Goal: Navigation & Orientation: Find specific page/section

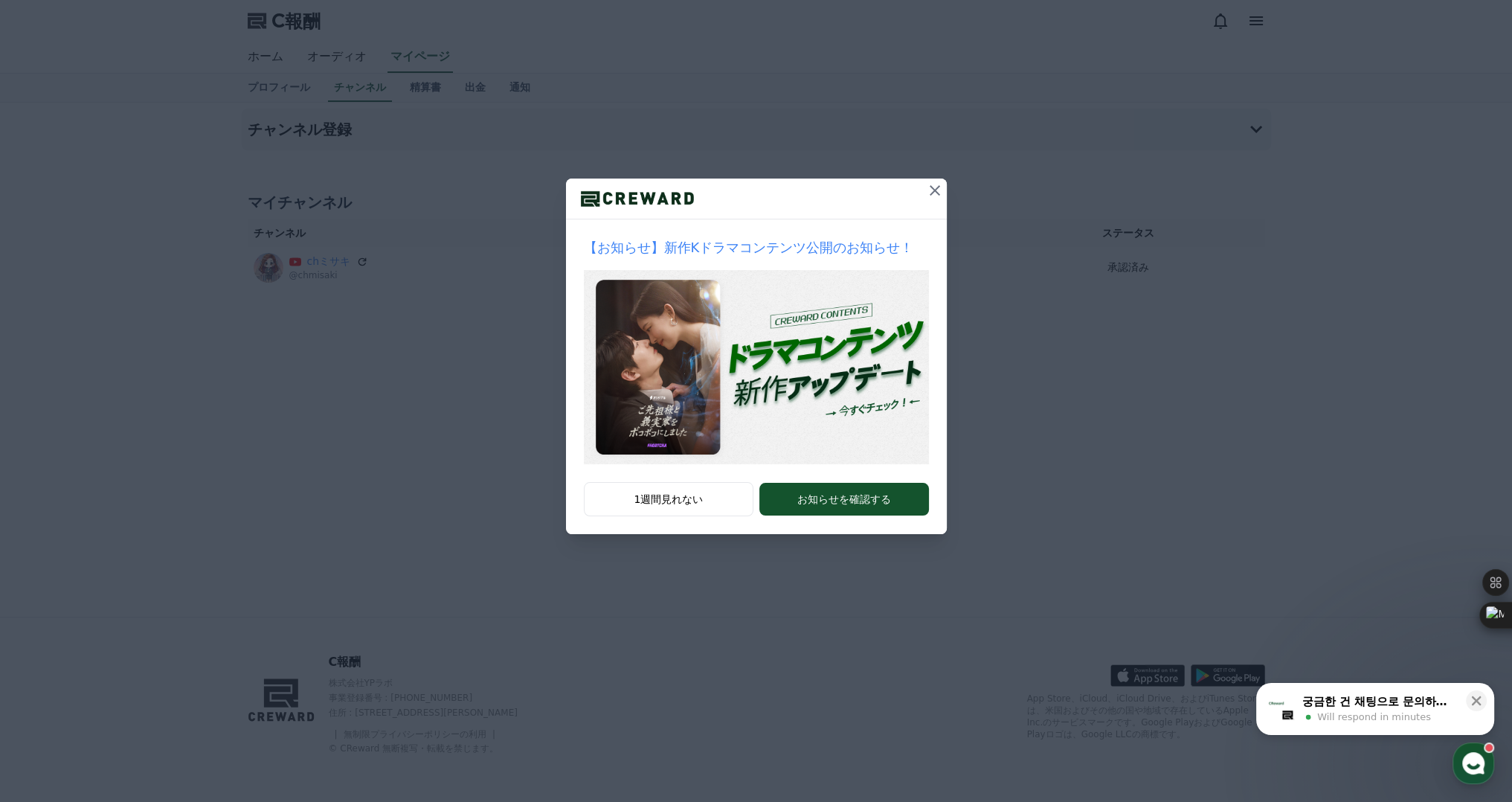
click at [936, 185] on icon at bounding box center [934, 190] width 18 height 18
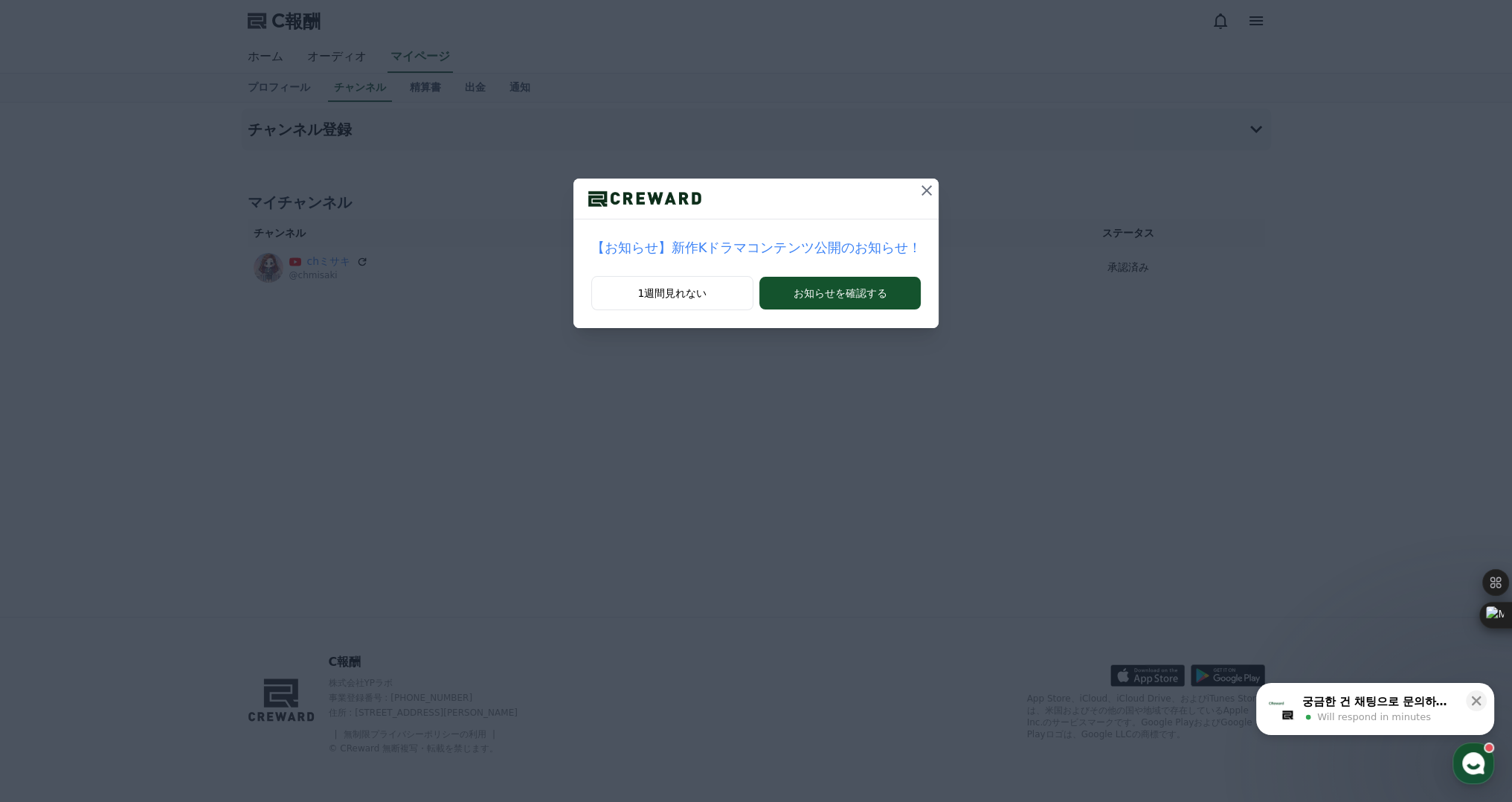
click at [918, 189] on icon at bounding box center [927, 190] width 18 height 18
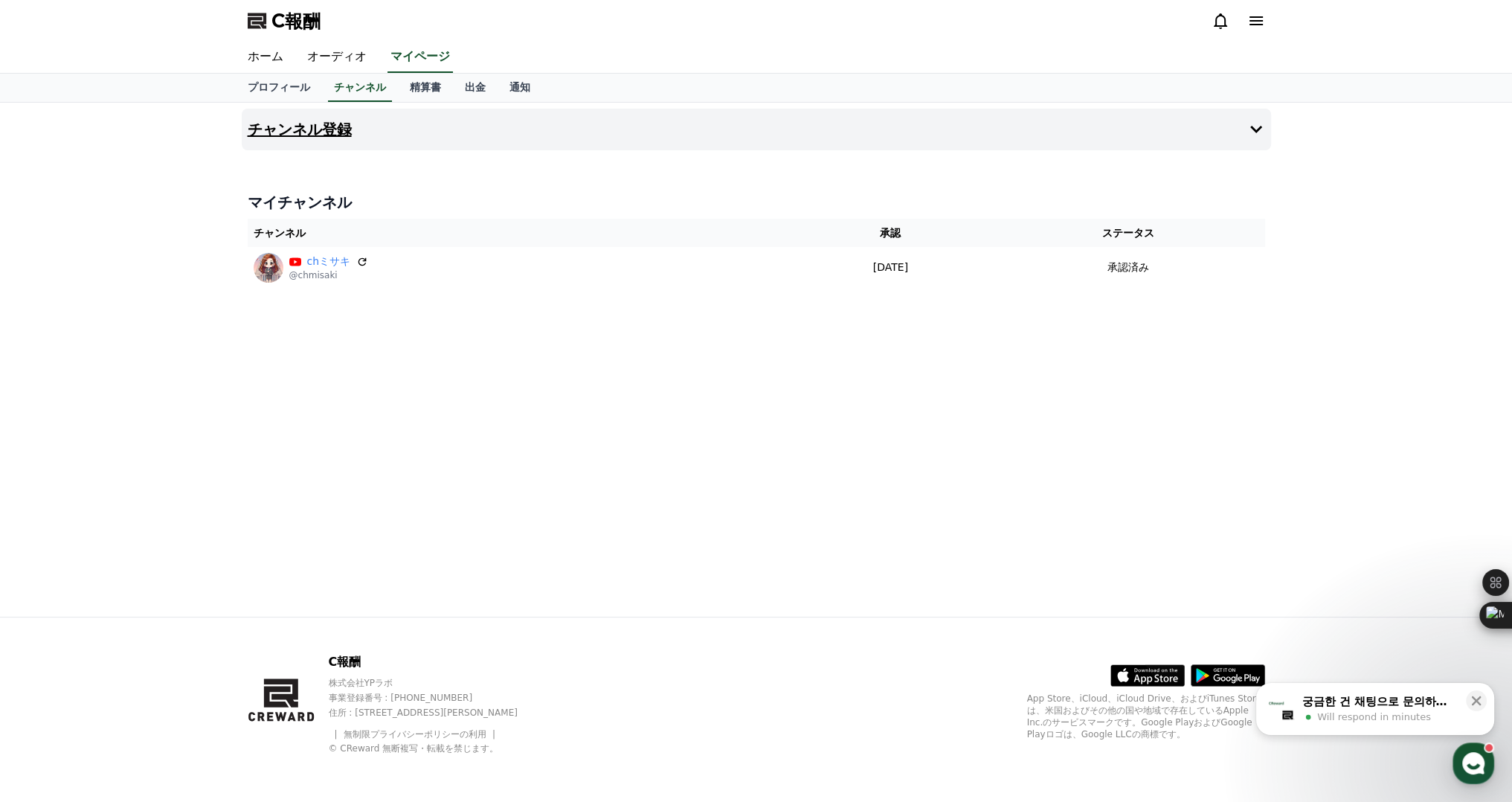
click at [451, 124] on button "チャンネル登録" at bounding box center [756, 129] width 1030 height 42
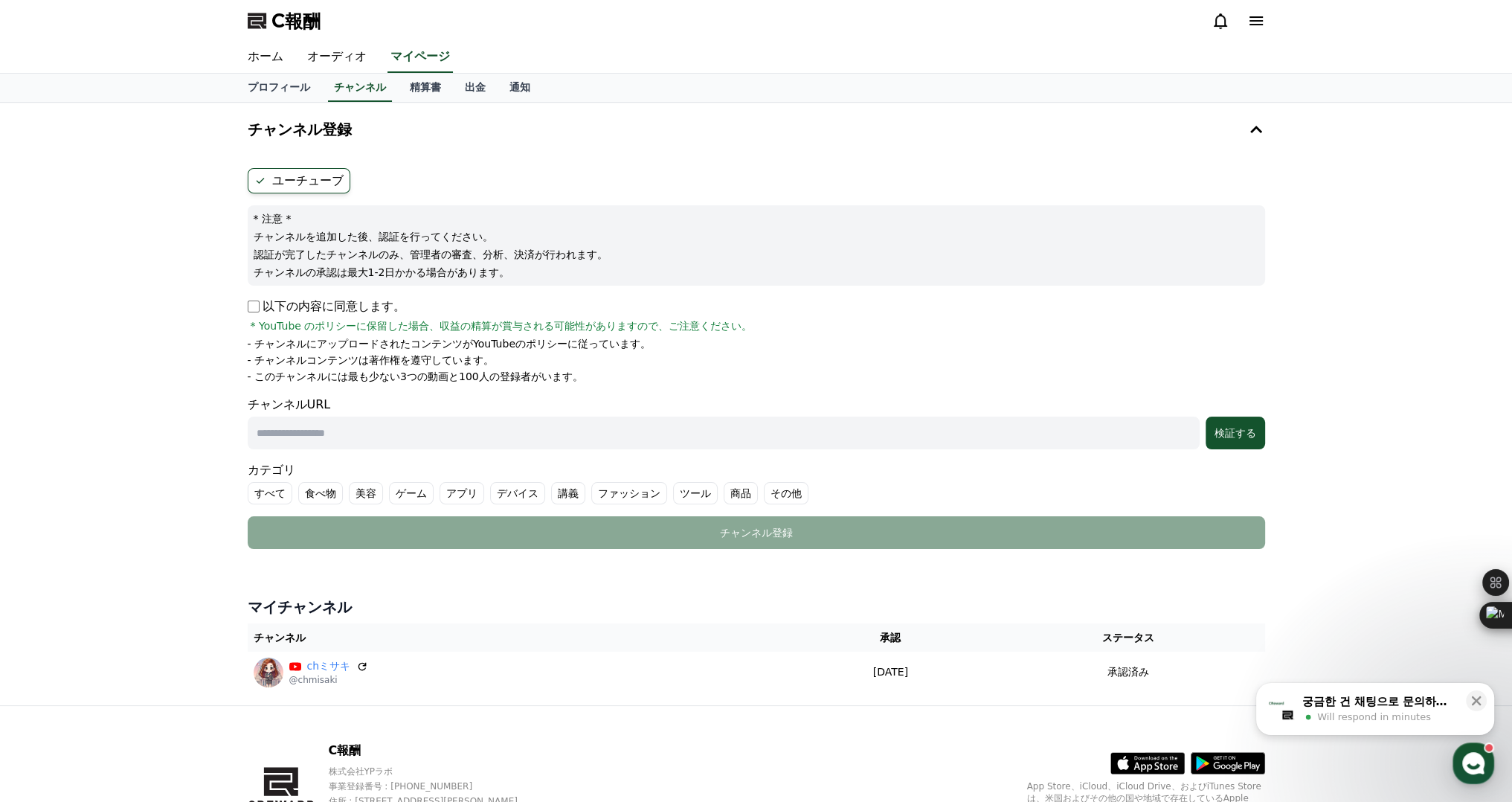
click at [298, 177] on font "ユーチューブ" at bounding box center [308, 180] width 71 height 14
click at [264, 180] on icon at bounding box center [260, 180] width 12 height 12
click at [259, 186] on label "ユーチューブ" at bounding box center [299, 180] width 103 height 26
click at [509, 92] on font "通知" at bounding box center [519, 87] width 21 height 12
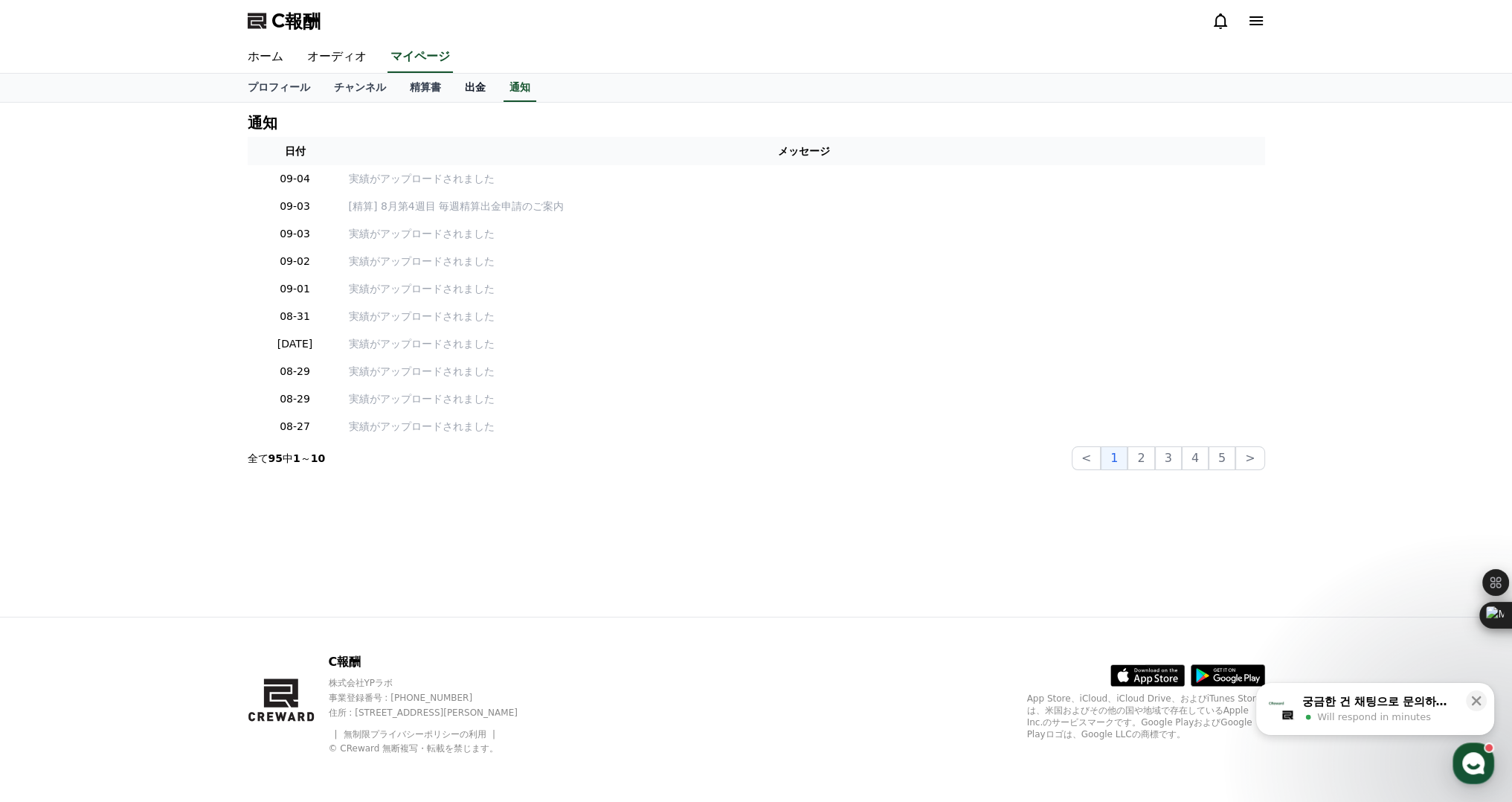
click at [465, 92] on font "出金" at bounding box center [475, 87] width 21 height 12
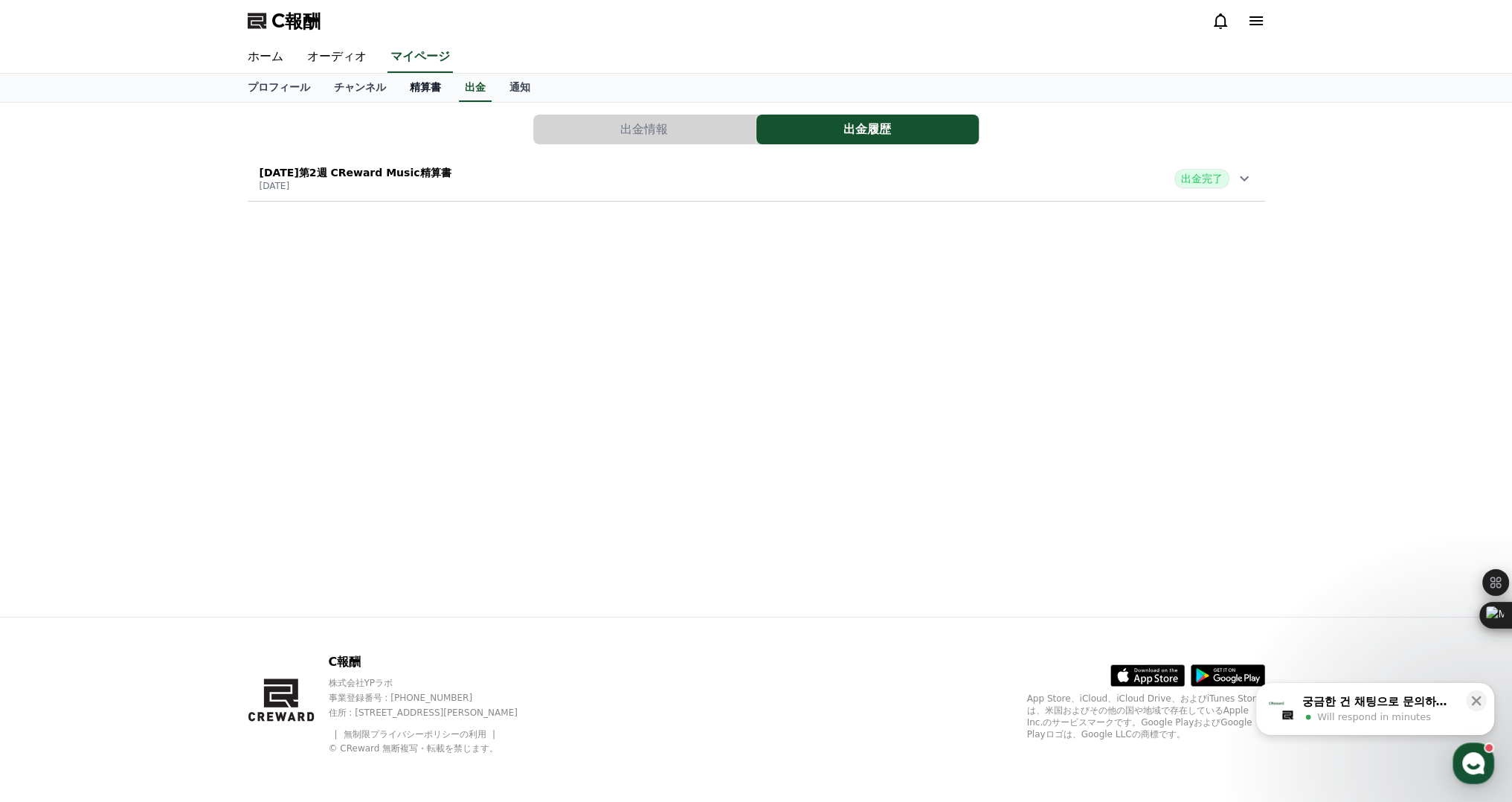
click at [410, 87] on font "精算書" at bounding box center [425, 87] width 31 height 12
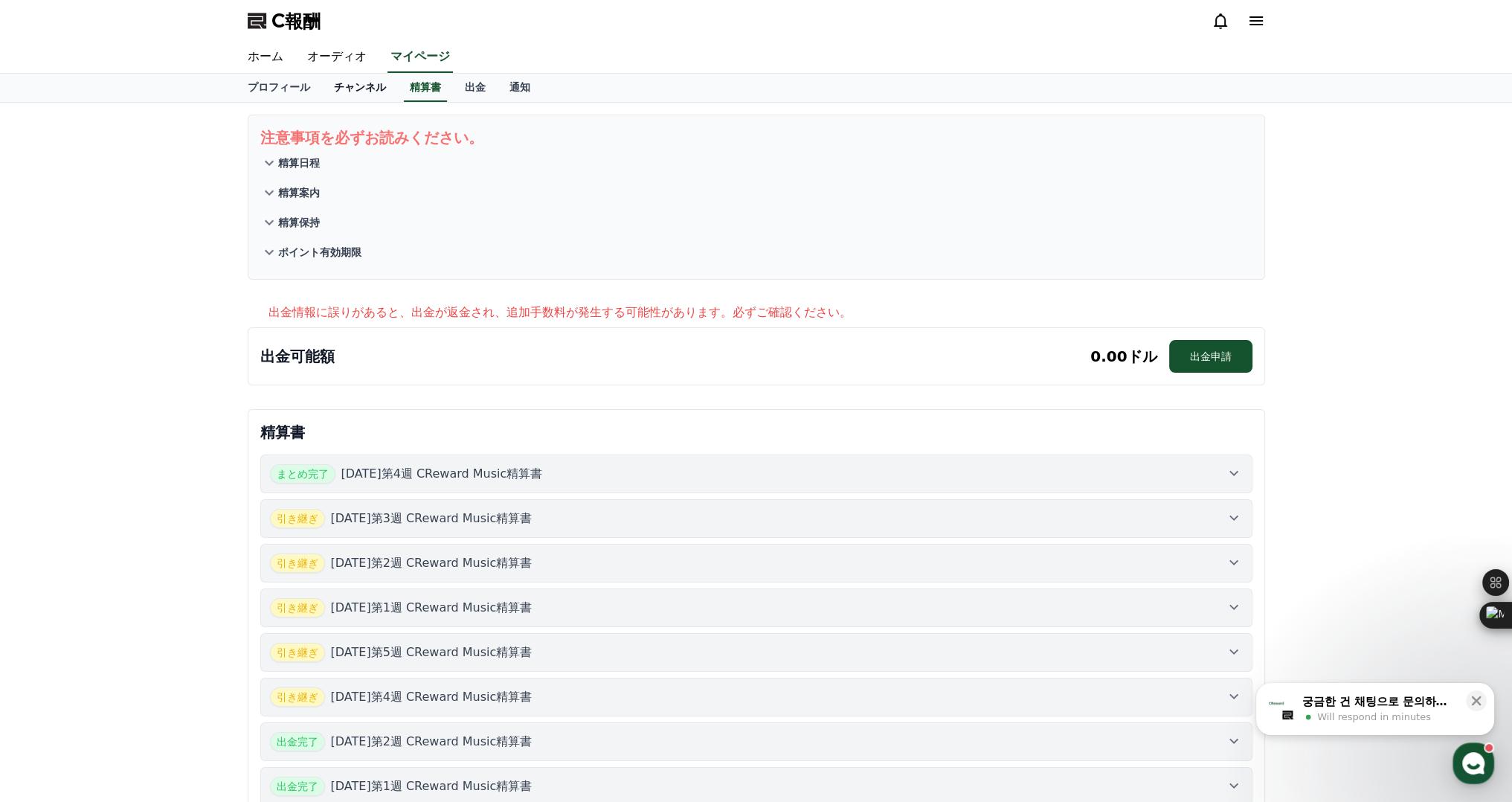
click at [322, 97] on link "チャンネル" at bounding box center [360, 87] width 76 height 29
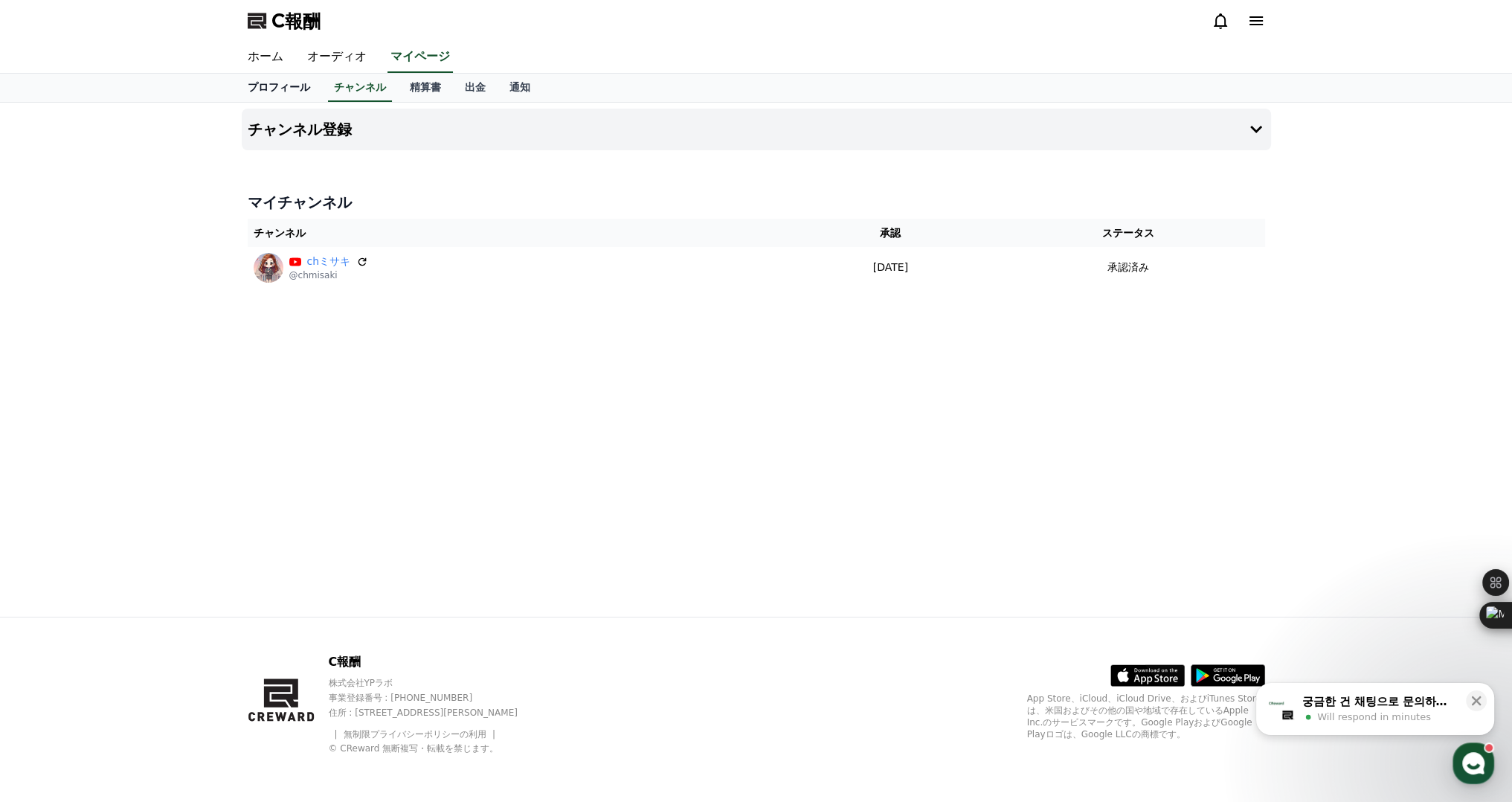
click at [268, 96] on link "プロフィール" at bounding box center [279, 87] width 86 height 29
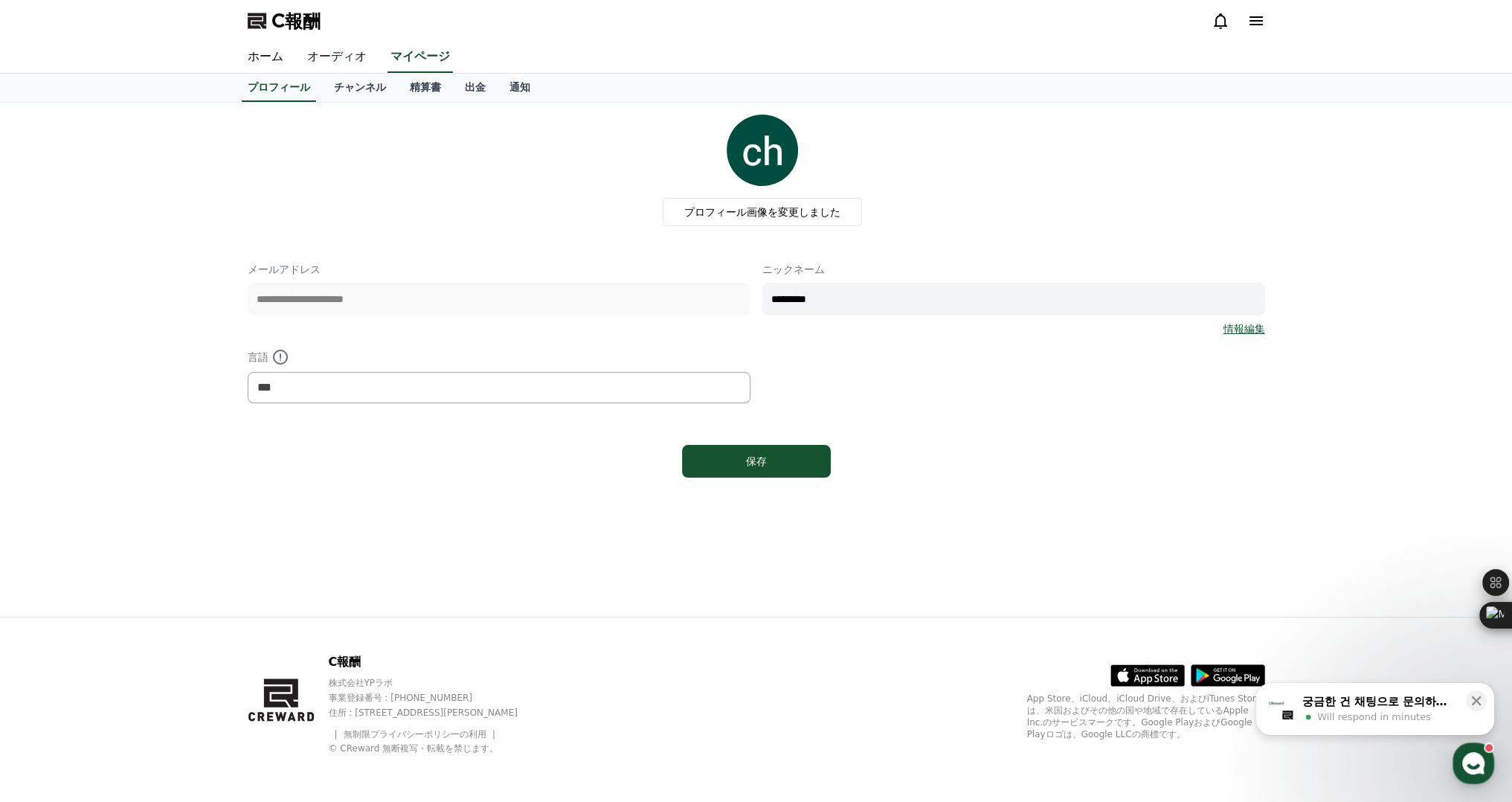
click at [309, 57] on font "オーディオ" at bounding box center [337, 56] width 60 height 14
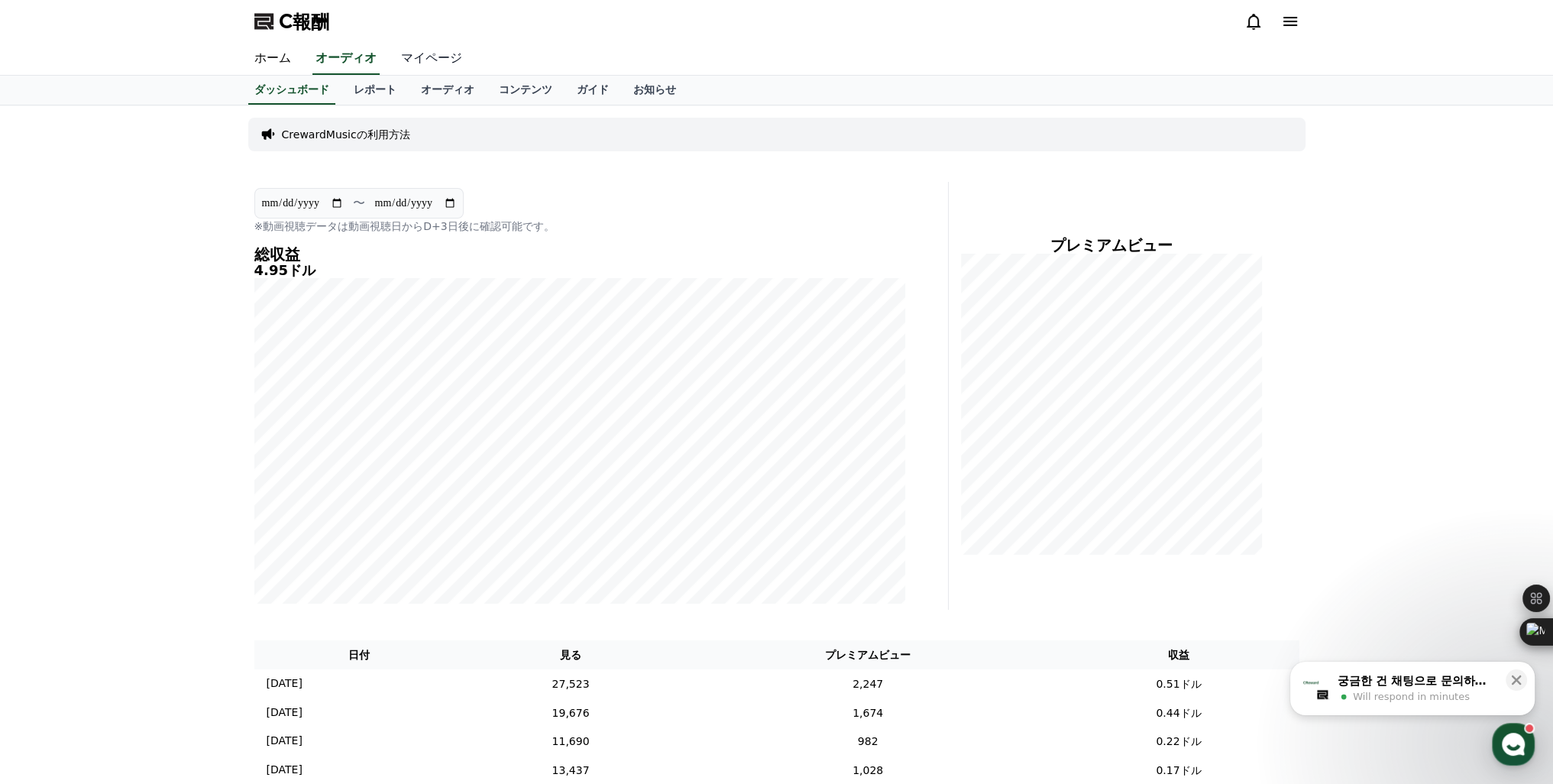
click at [401, 59] on font "マイページ" at bounding box center [431, 57] width 61 height 14
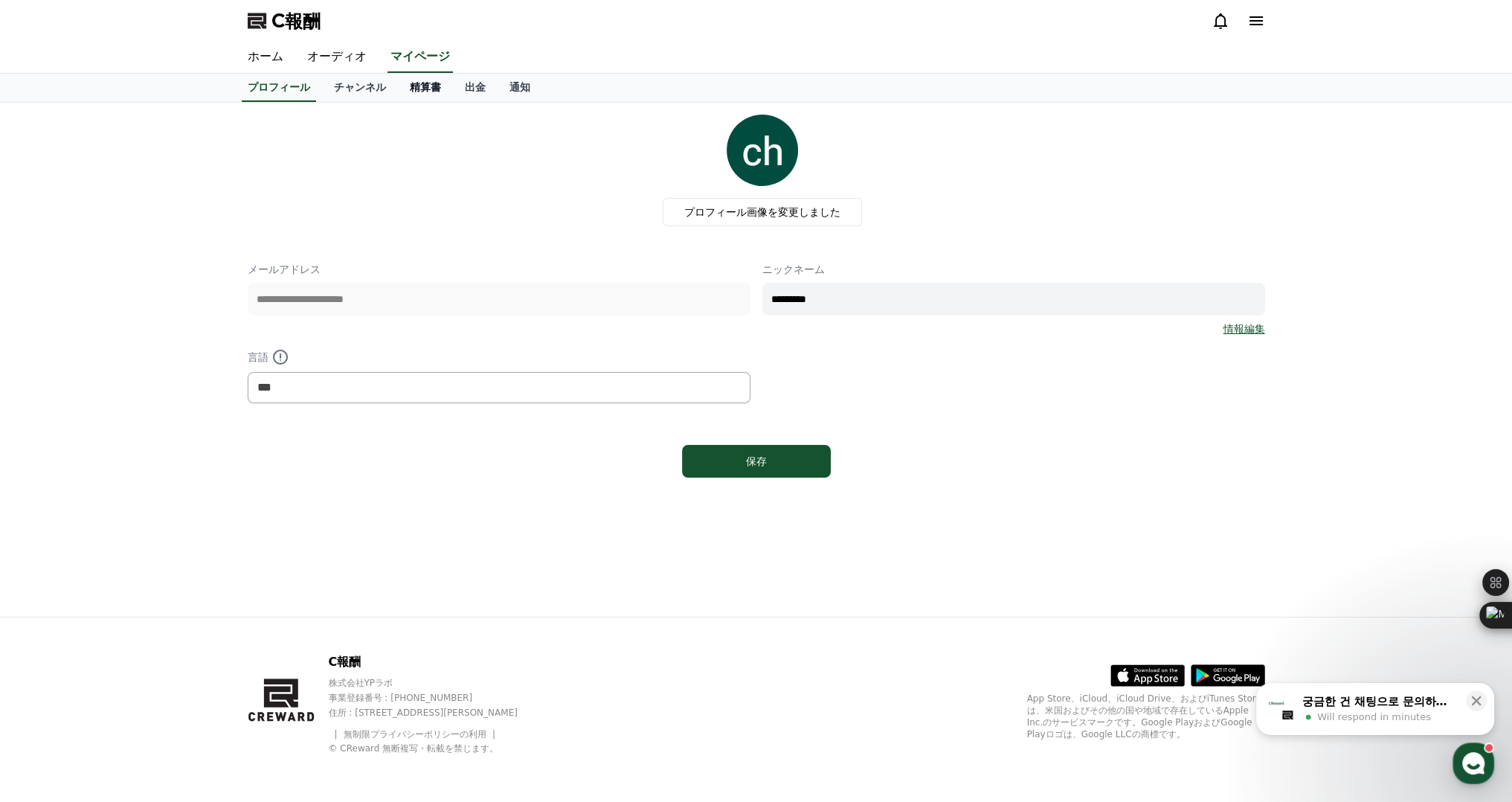
click at [410, 89] on font "精算書" at bounding box center [425, 87] width 31 height 12
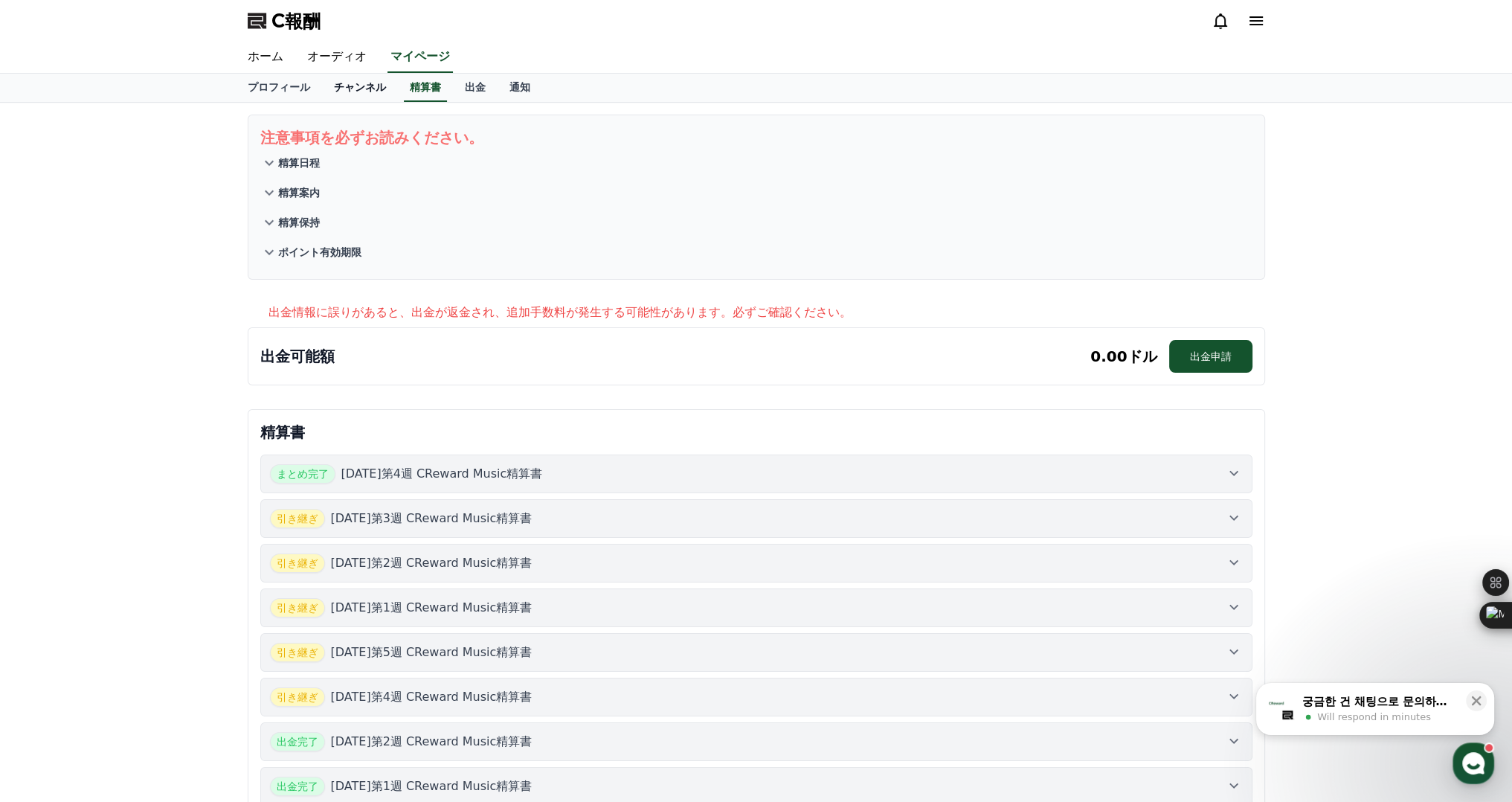
click at [327, 94] on link "チャンネル" at bounding box center [360, 87] width 76 height 29
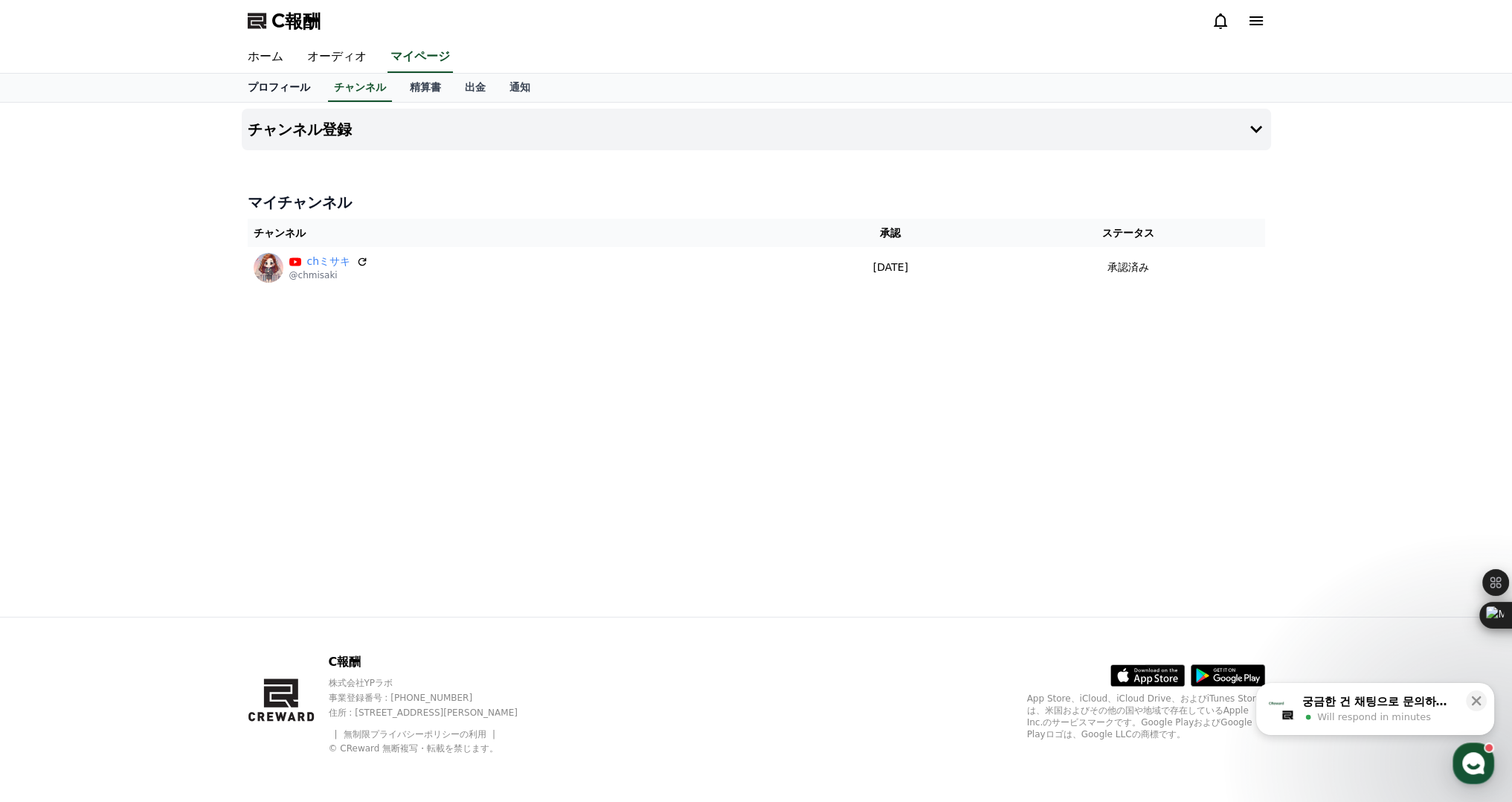
click at [279, 91] on font "プロフィール" at bounding box center [279, 87] width 63 height 12
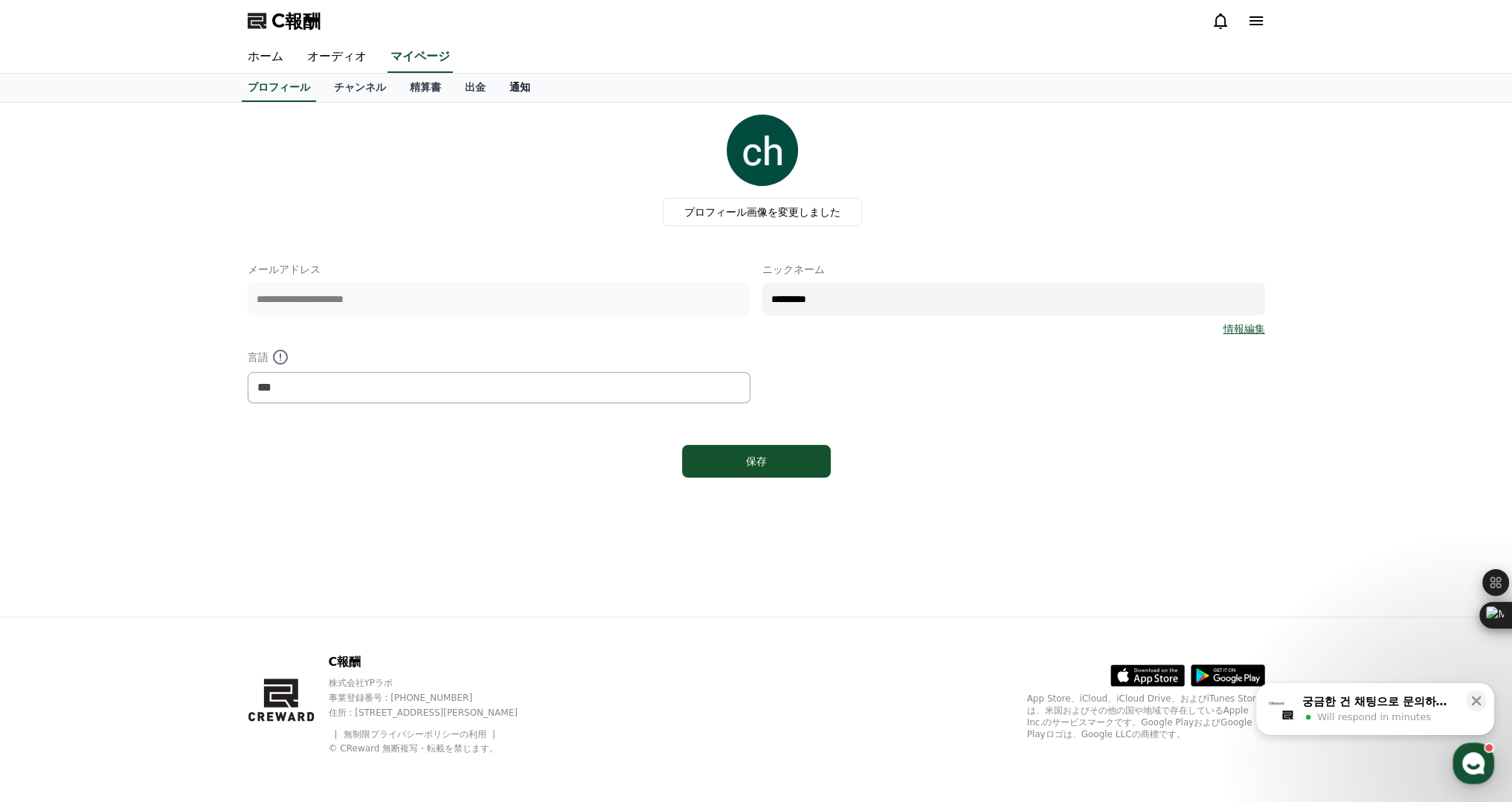
click at [509, 91] on font "通知" at bounding box center [519, 87] width 21 height 12
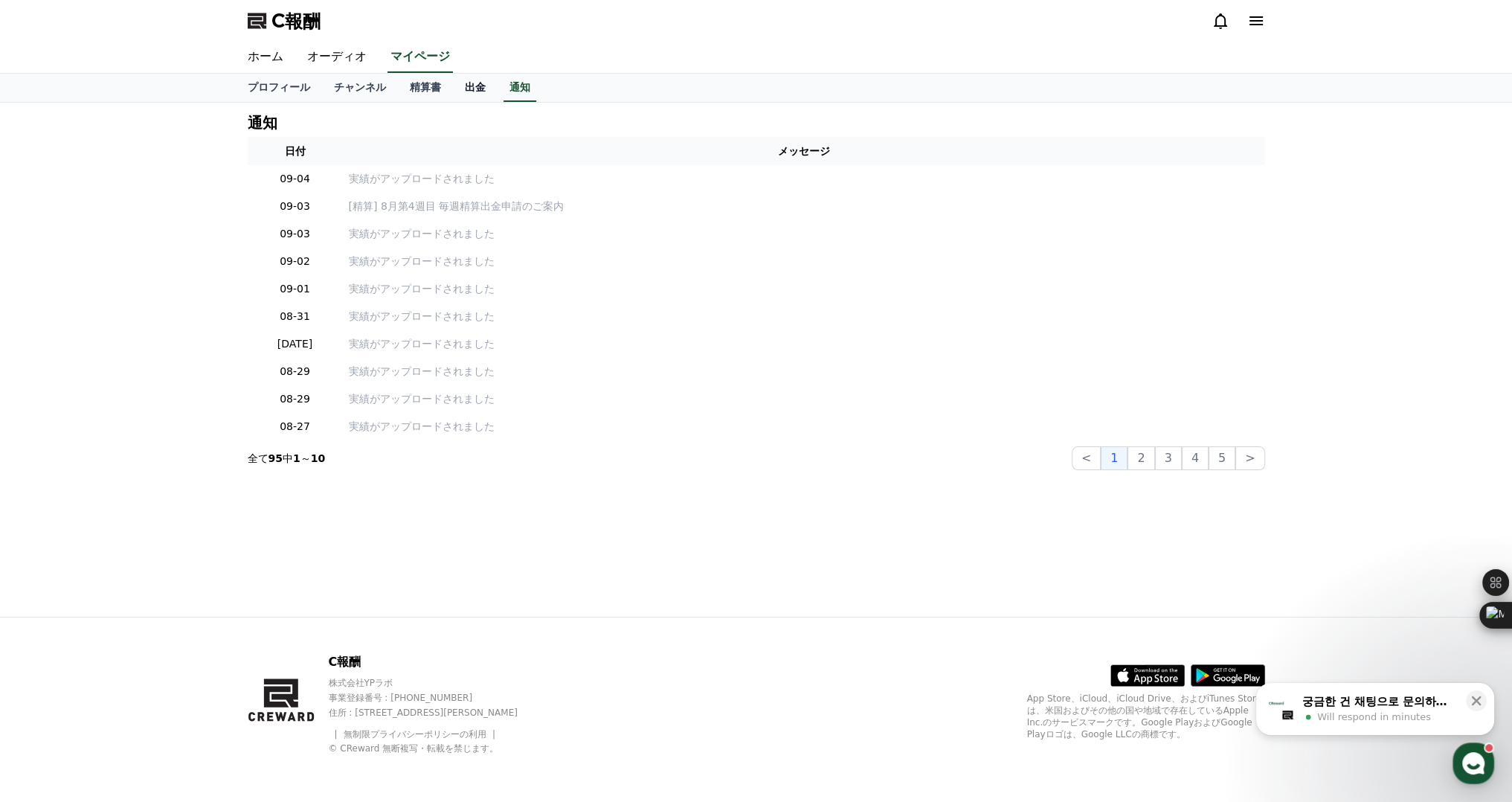
click at [453, 94] on link "出金" at bounding box center [475, 87] width 45 height 29
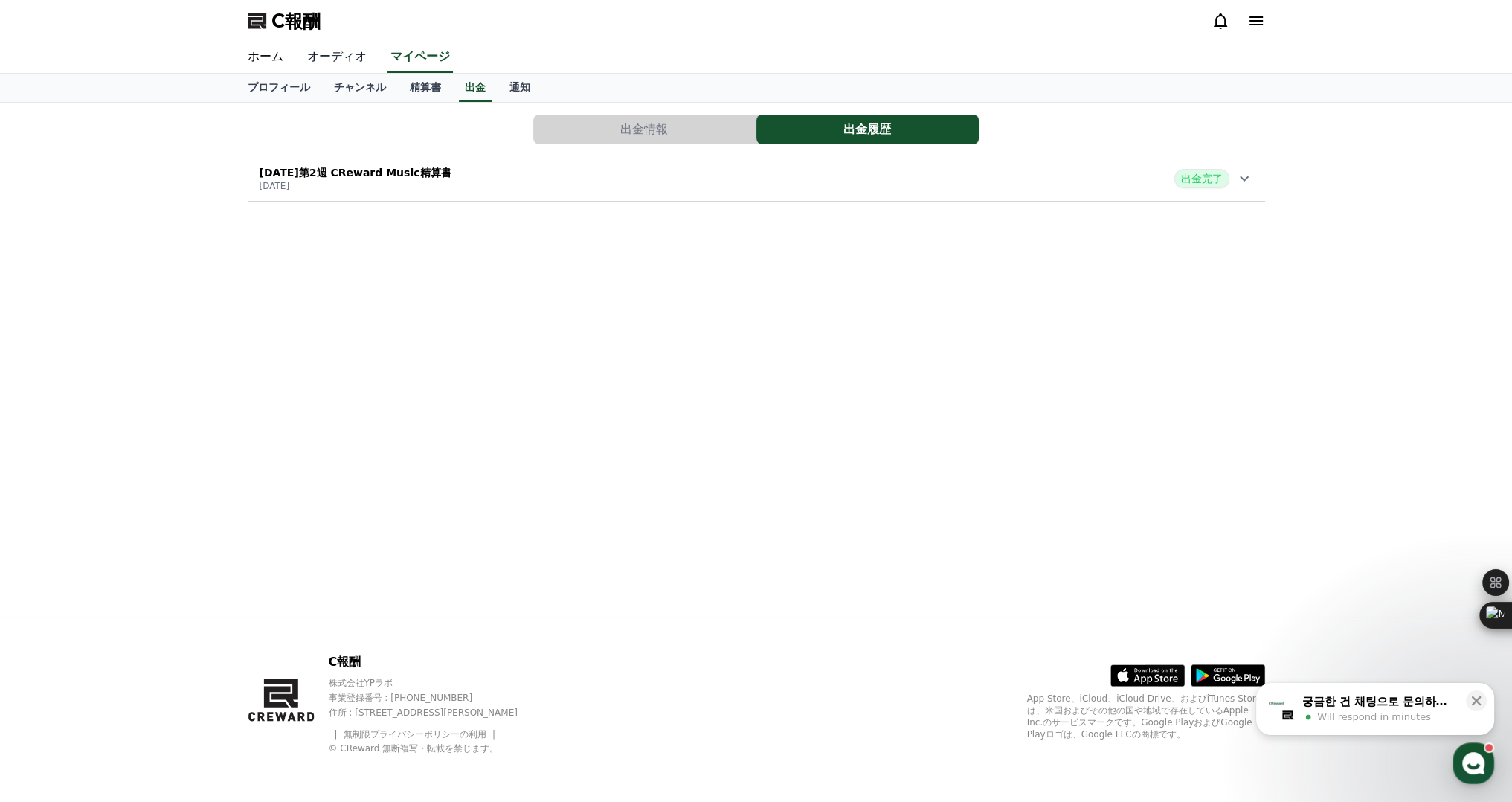
click at [314, 59] on font "オーディオ" at bounding box center [337, 56] width 60 height 14
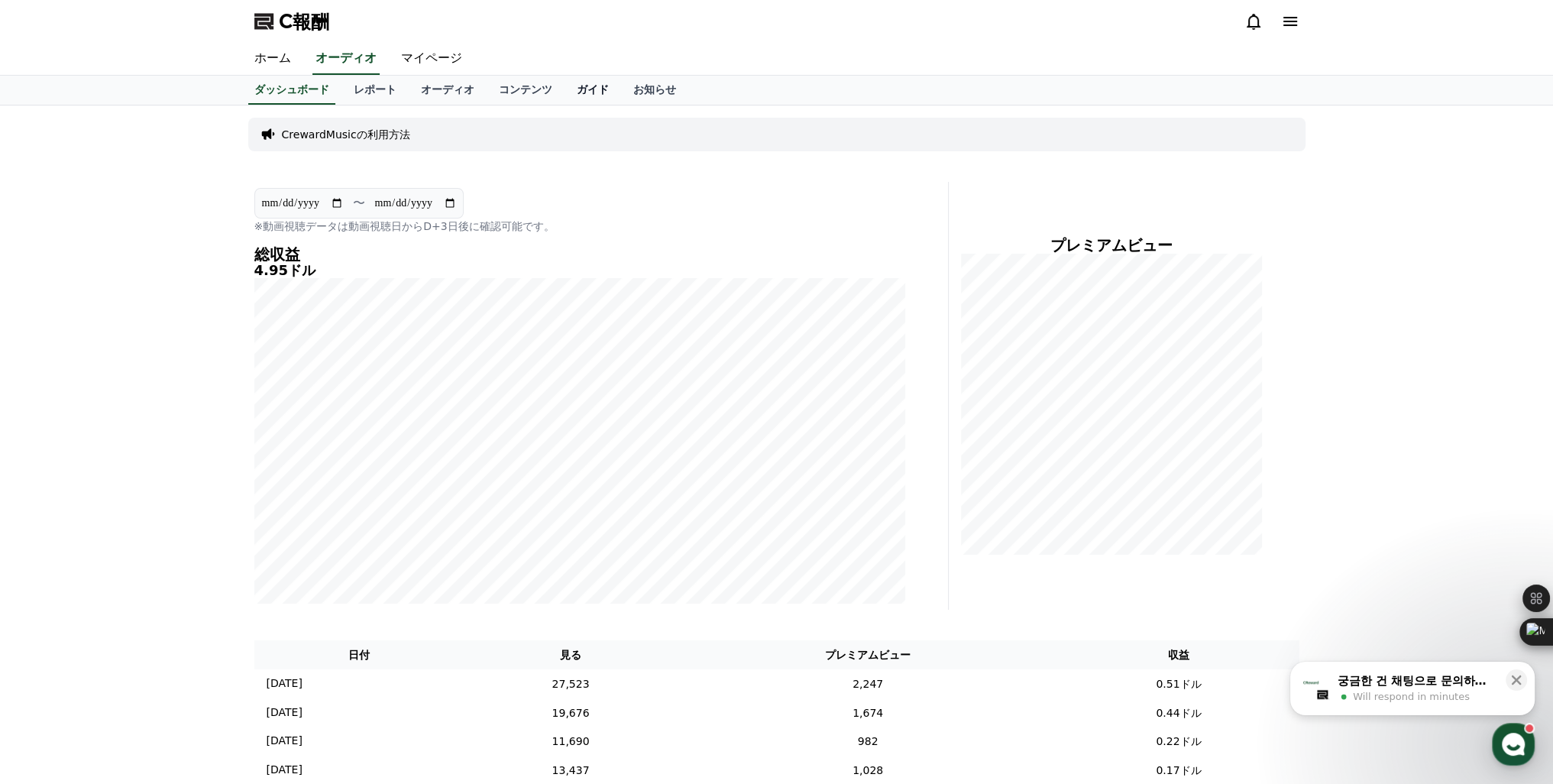
click at [577, 93] on font "ガイド" at bounding box center [592, 89] width 32 height 12
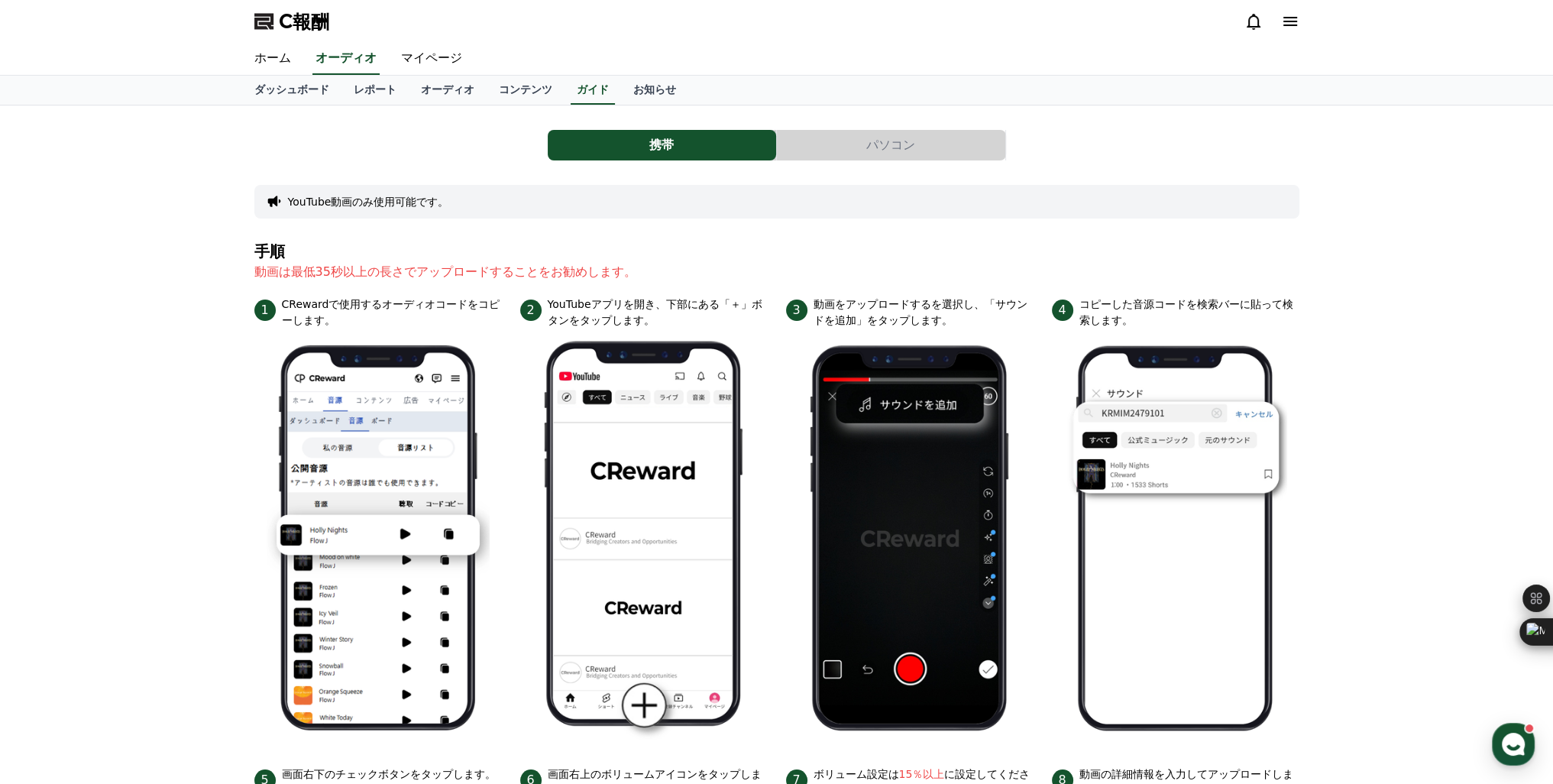
click at [844, 144] on button "パソコン" at bounding box center [891, 145] width 228 height 30
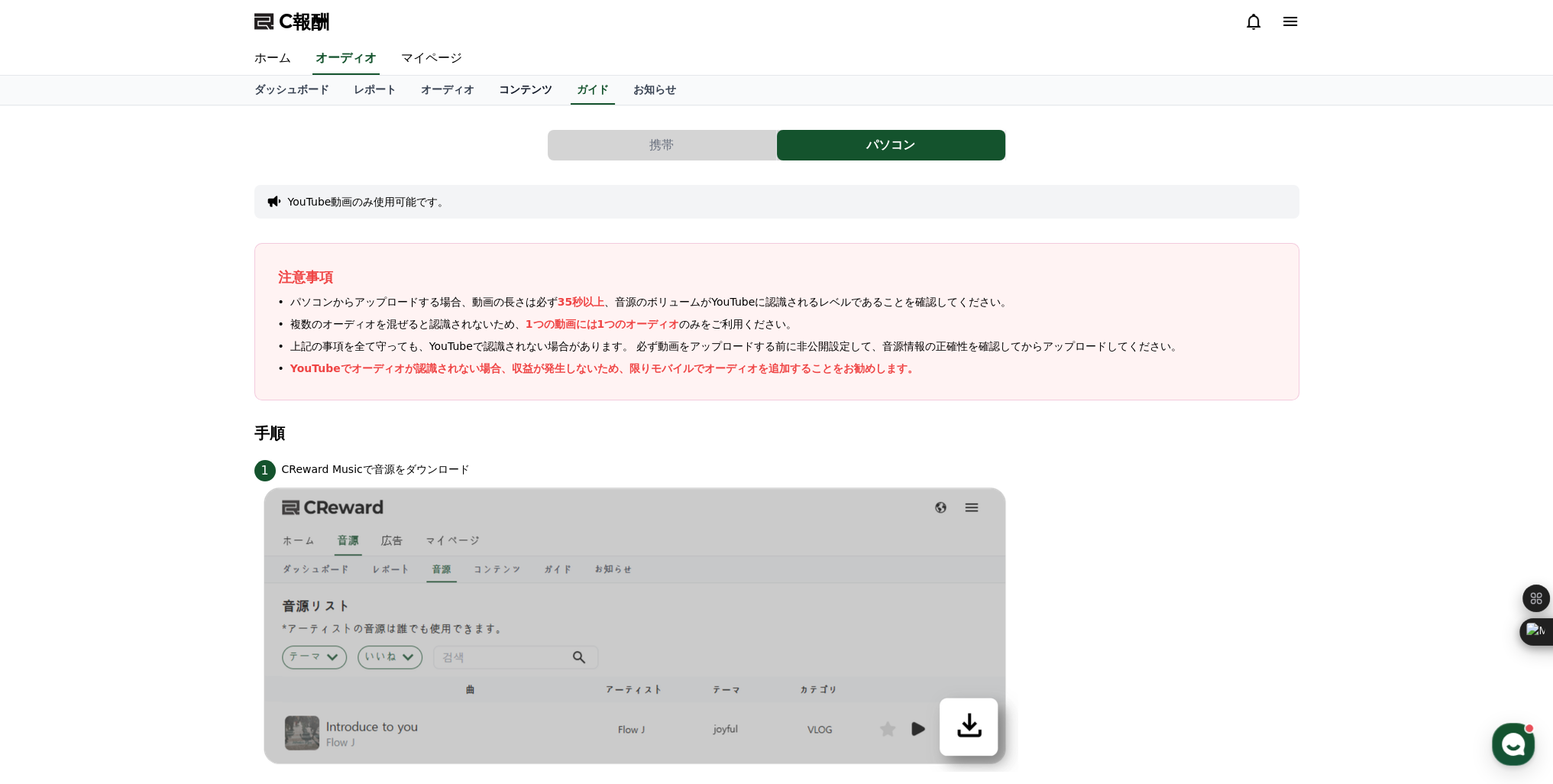
click at [487, 97] on link "コンテンツ" at bounding box center [526, 90] width 78 height 29
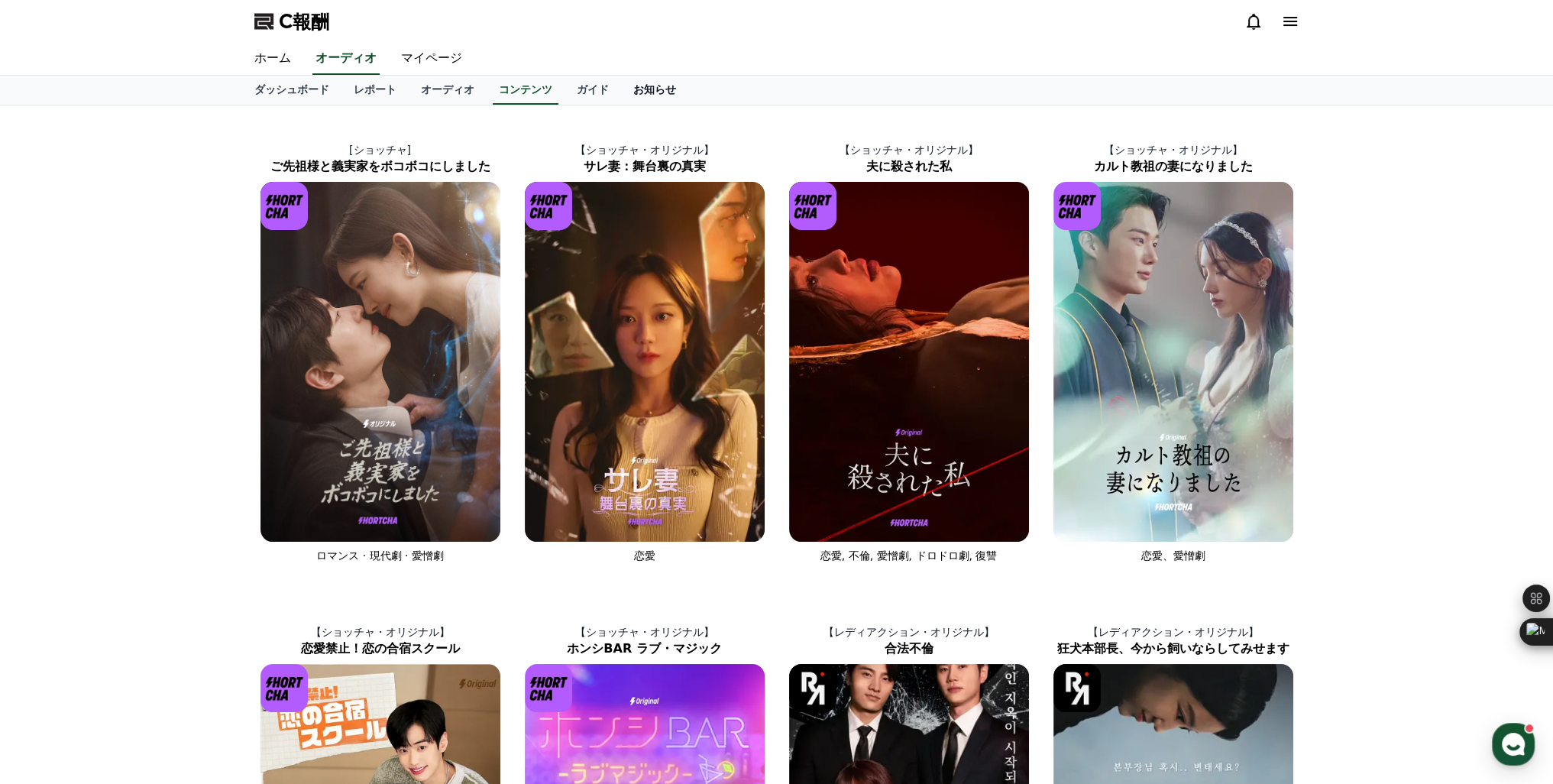
click at [634, 91] on font "お知らせ" at bounding box center [655, 89] width 43 height 12
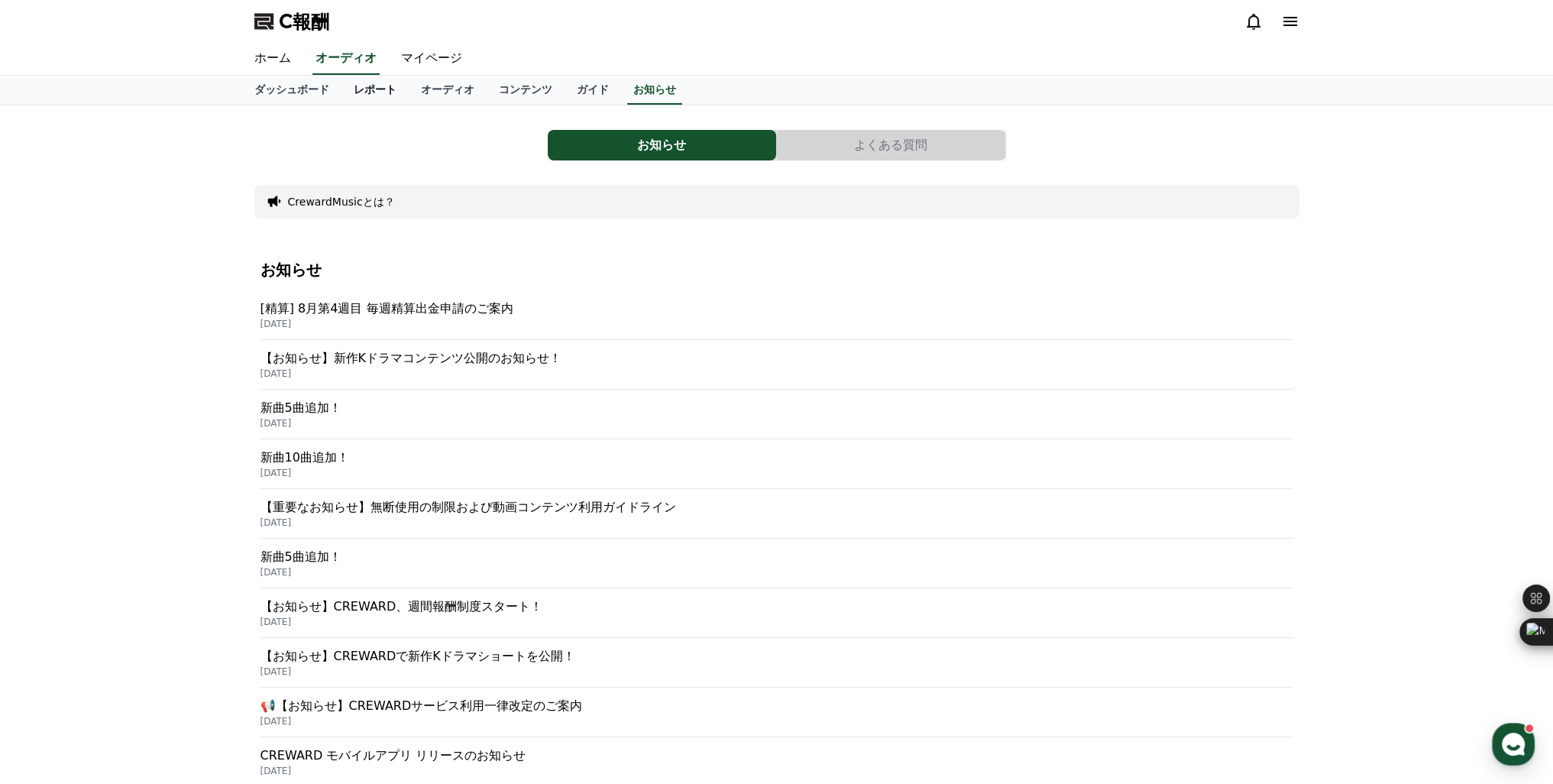
click at [352, 98] on link "レポート" at bounding box center [375, 90] width 68 height 29
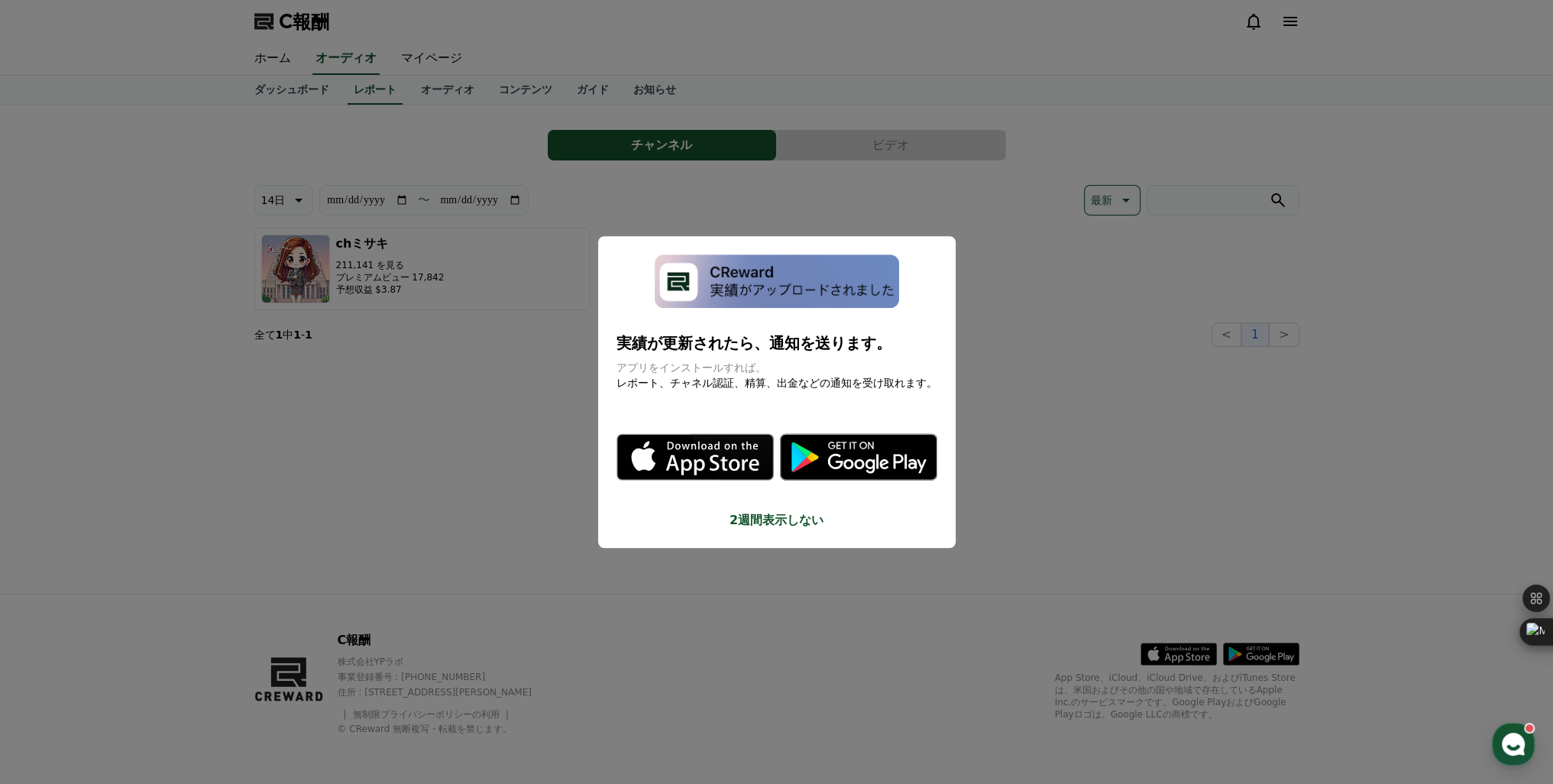
click at [174, 221] on button "モーダルを閉じる" at bounding box center [776, 392] width 1553 height 784
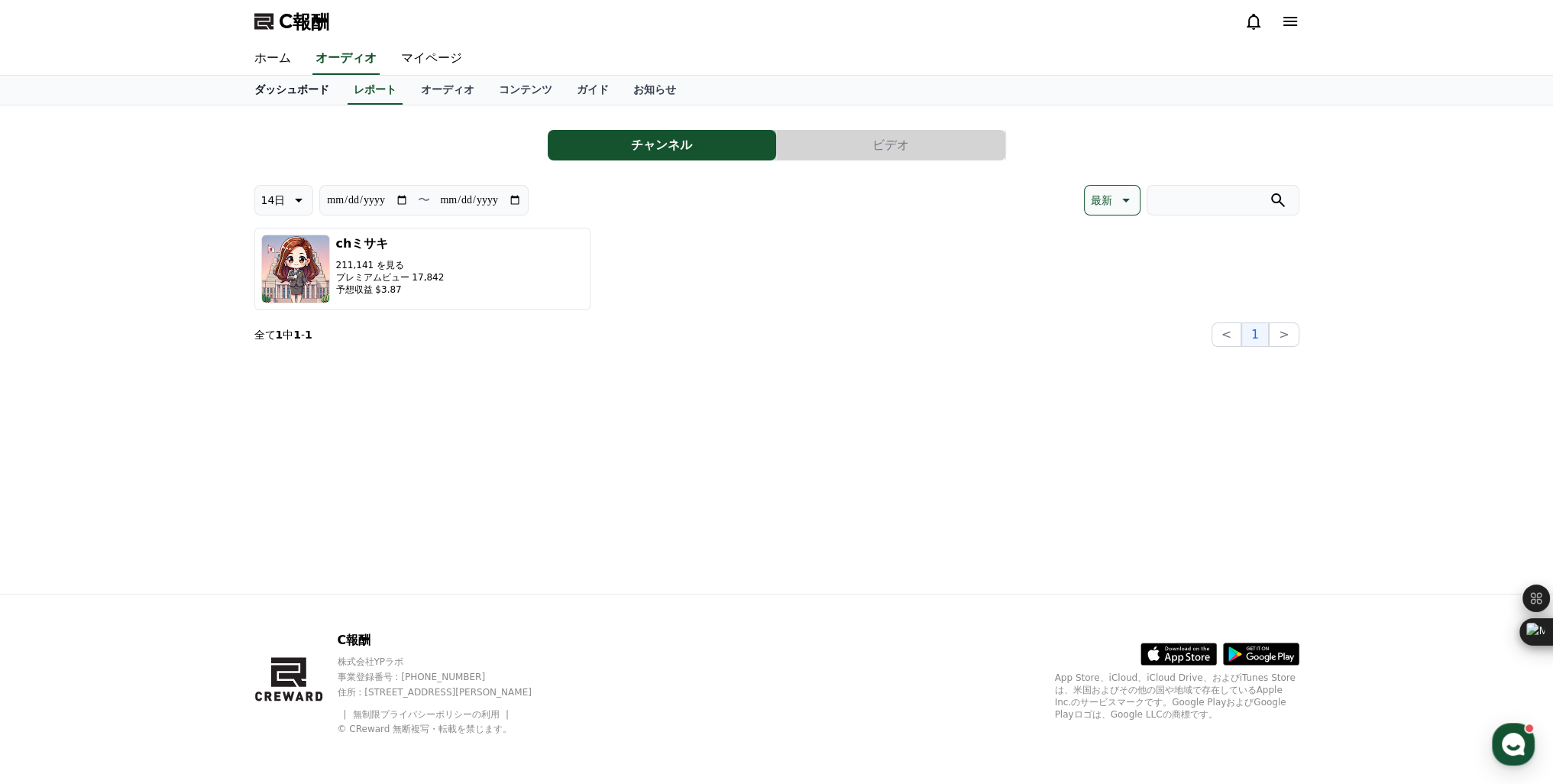
click at [271, 88] on font "ダッシュボード" at bounding box center [292, 89] width 75 height 12
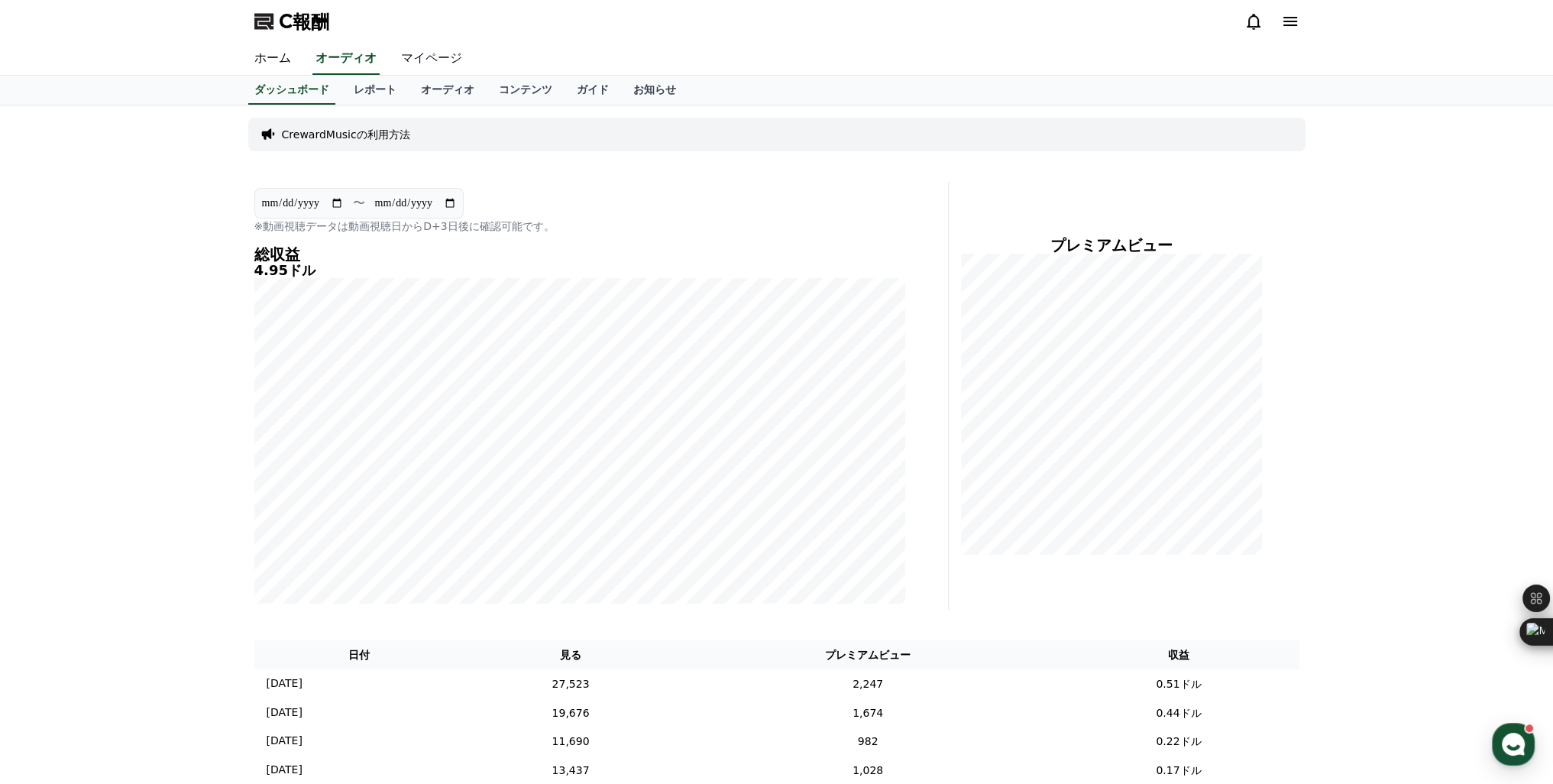
click at [401, 60] on font "マイページ" at bounding box center [431, 57] width 61 height 14
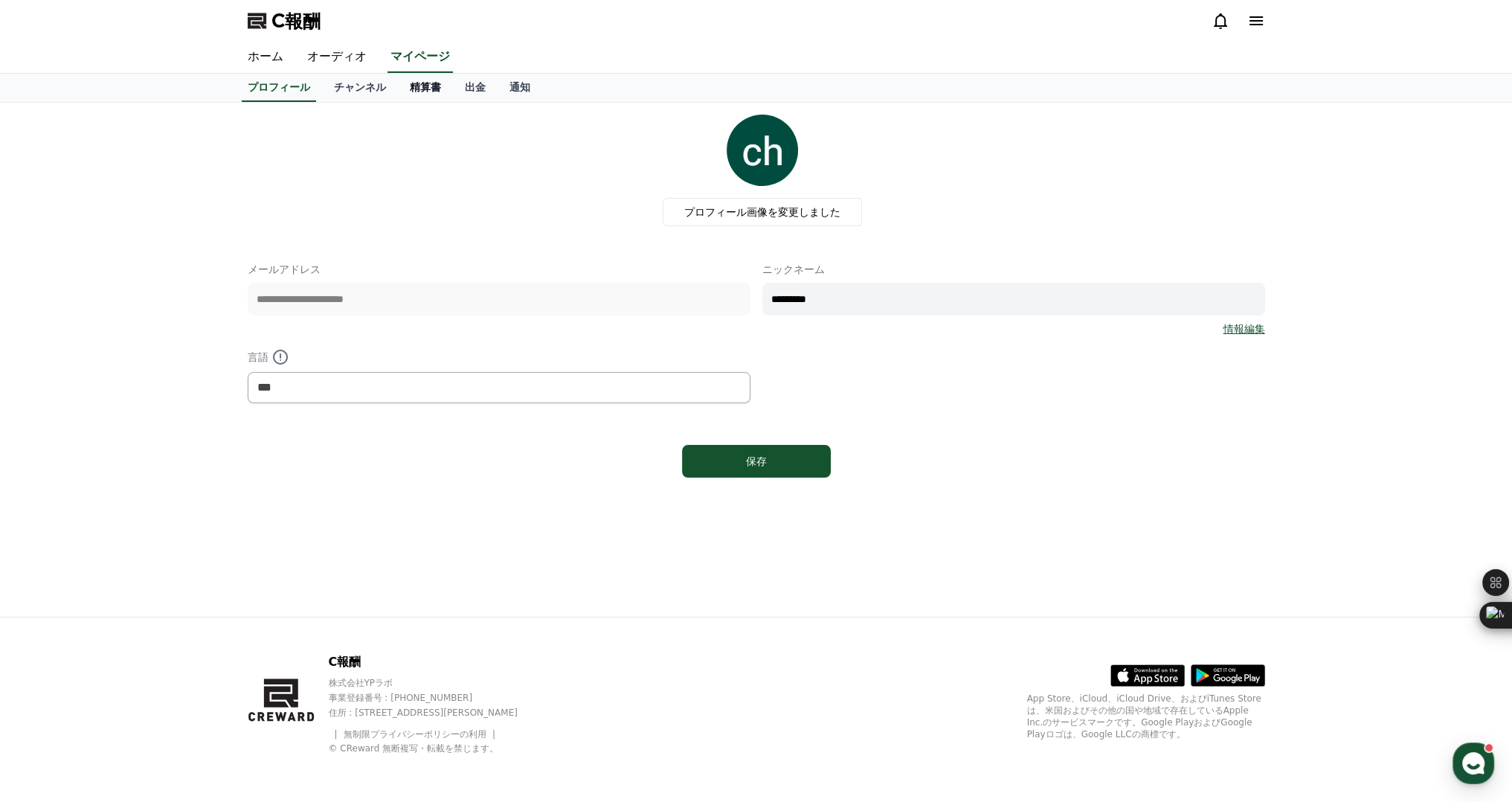
click at [410, 88] on font "精算書" at bounding box center [425, 87] width 31 height 12
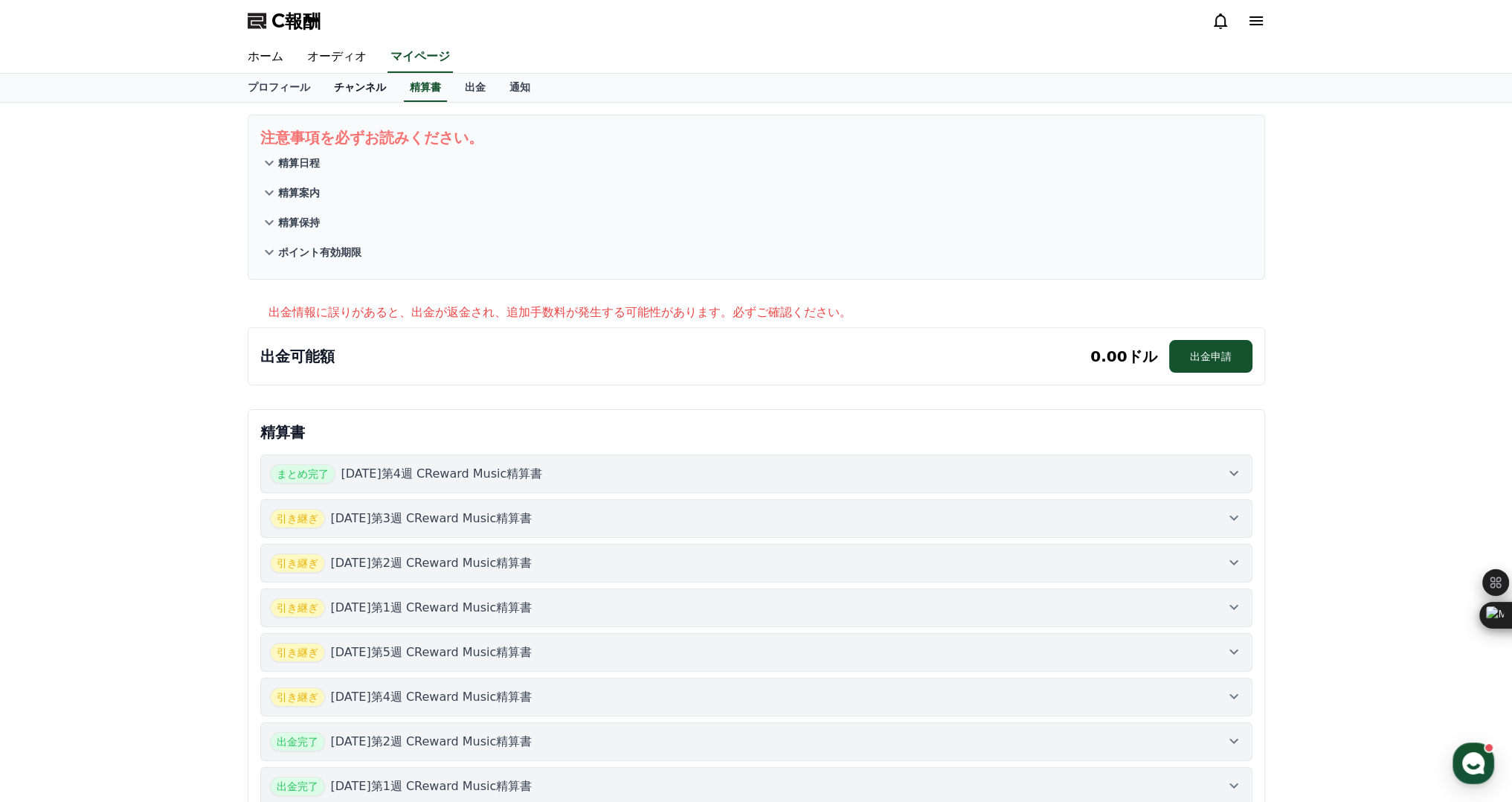
click at [338, 91] on font "チャンネル" at bounding box center [359, 87] width 52 height 12
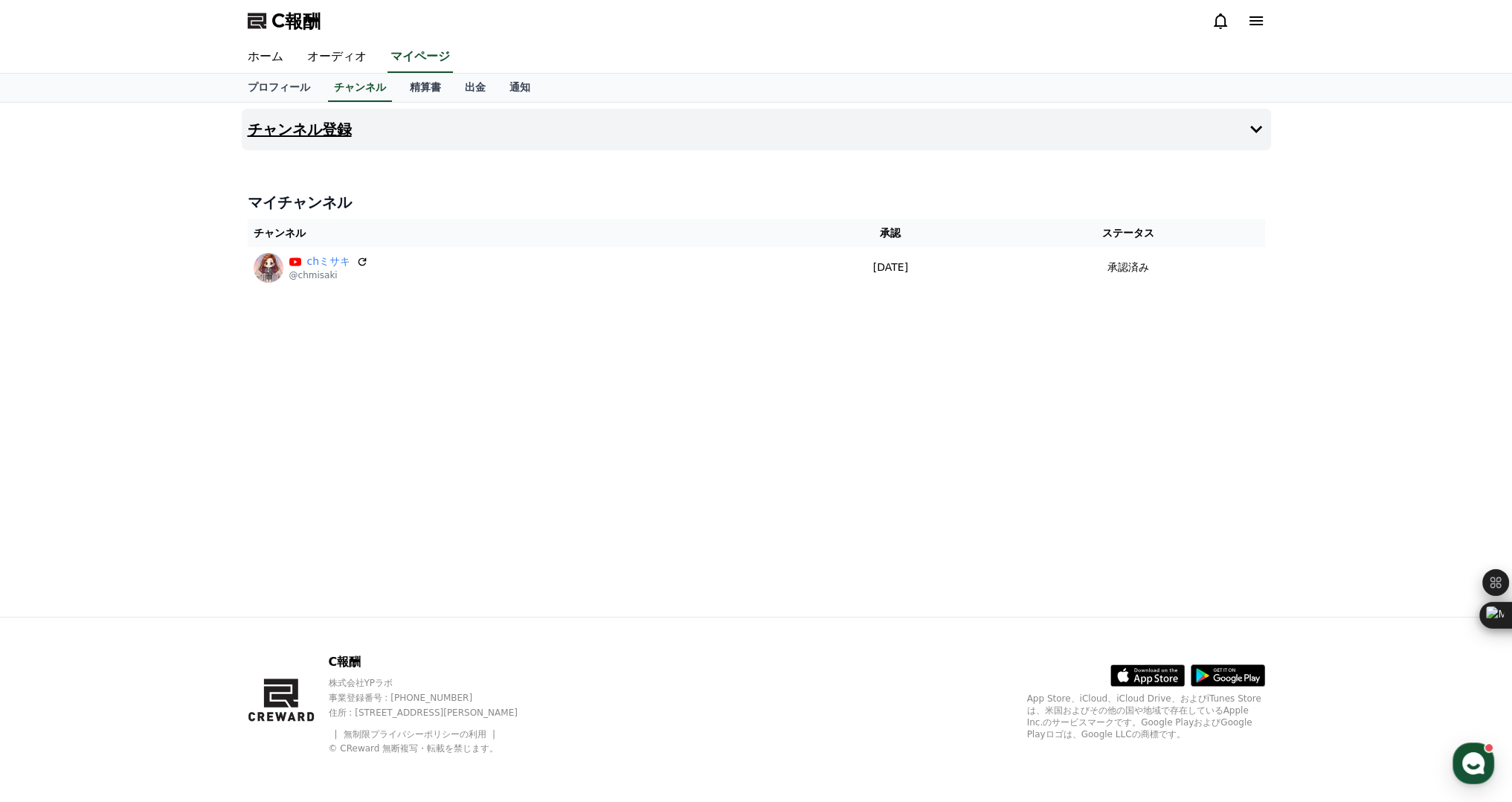
click at [426, 132] on button "チャンネル登録" at bounding box center [756, 129] width 1030 height 42
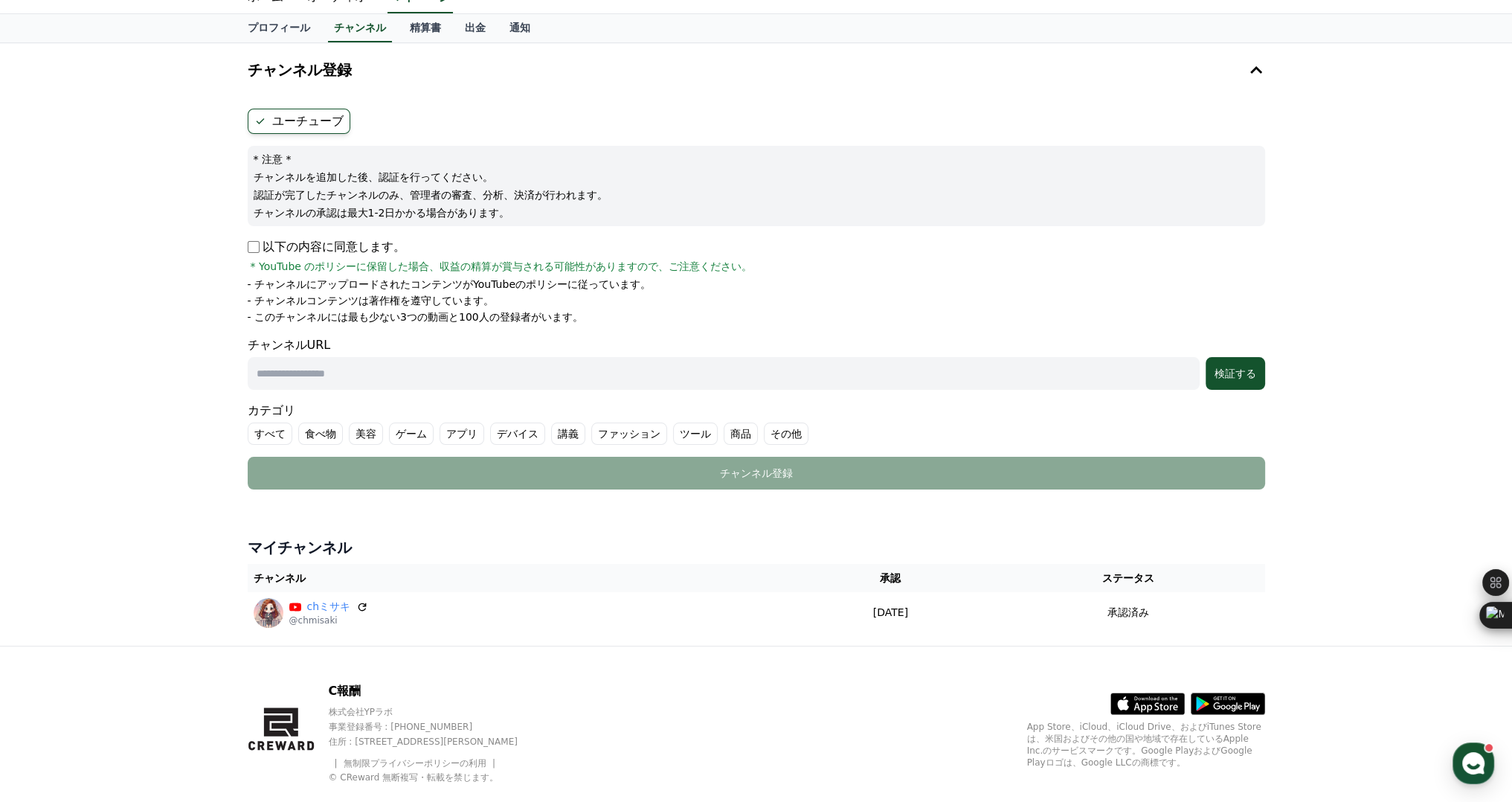
scroll to position [87, 0]
